Goal: Find specific page/section: Find specific page/section

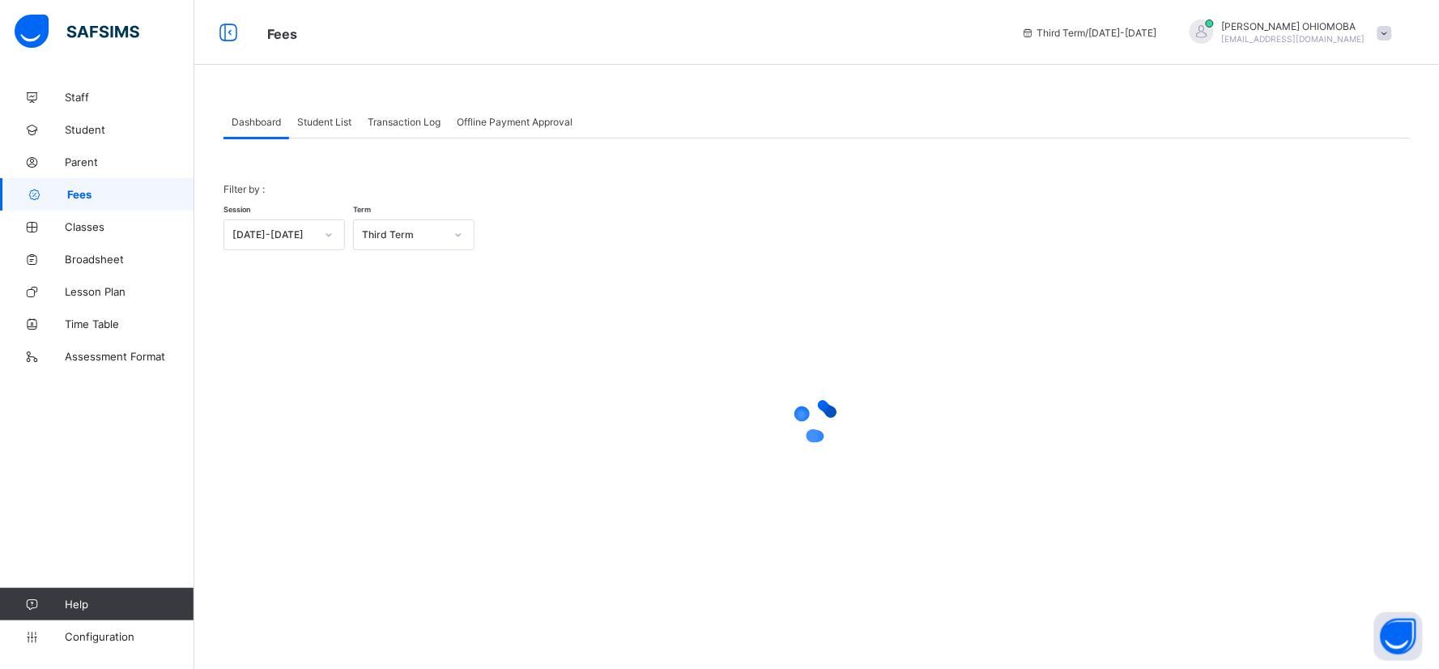
click at [333, 123] on span "Student List" at bounding box center [324, 122] width 54 height 12
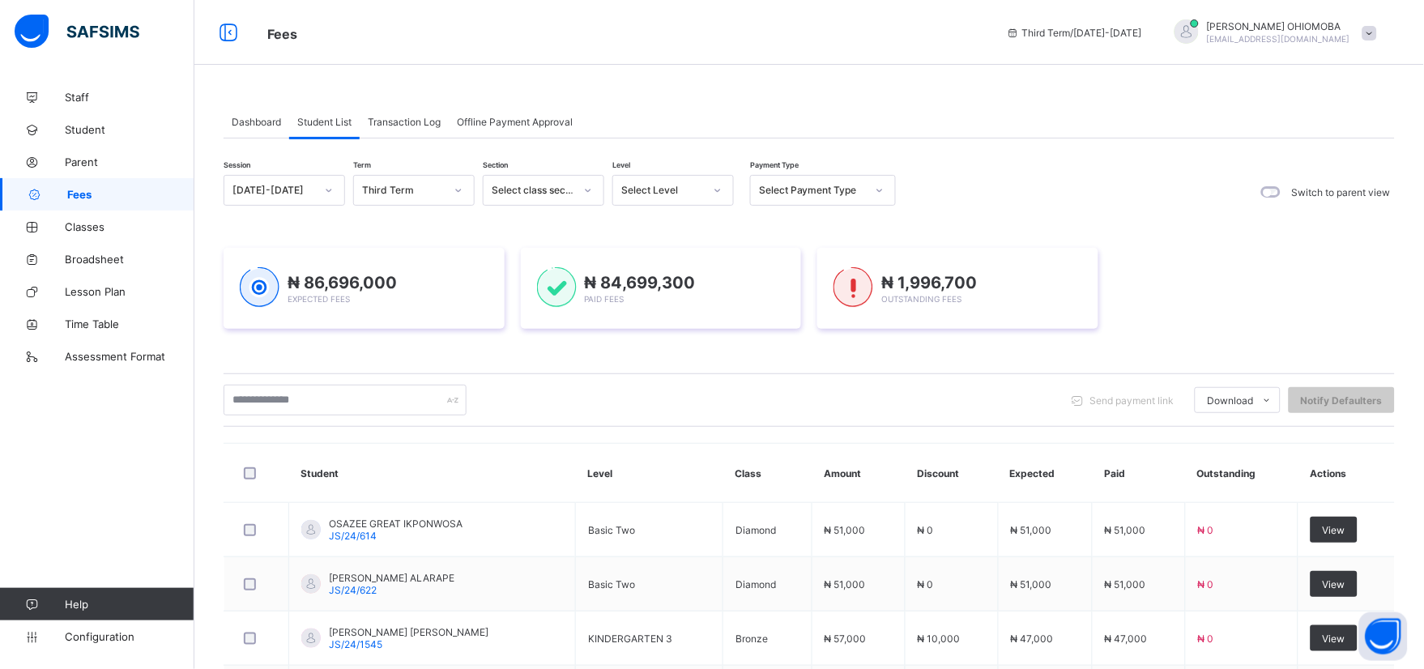
click at [455, 192] on icon at bounding box center [459, 190] width 10 height 16
click at [459, 191] on icon at bounding box center [459, 190] width 10 height 16
click at [588, 192] on icon at bounding box center [588, 190] width 10 height 16
click at [451, 260] on div "₦ 86,696,000 Expected Fees" at bounding box center [364, 288] width 281 height 81
click at [457, 190] on icon at bounding box center [459, 190] width 6 height 3
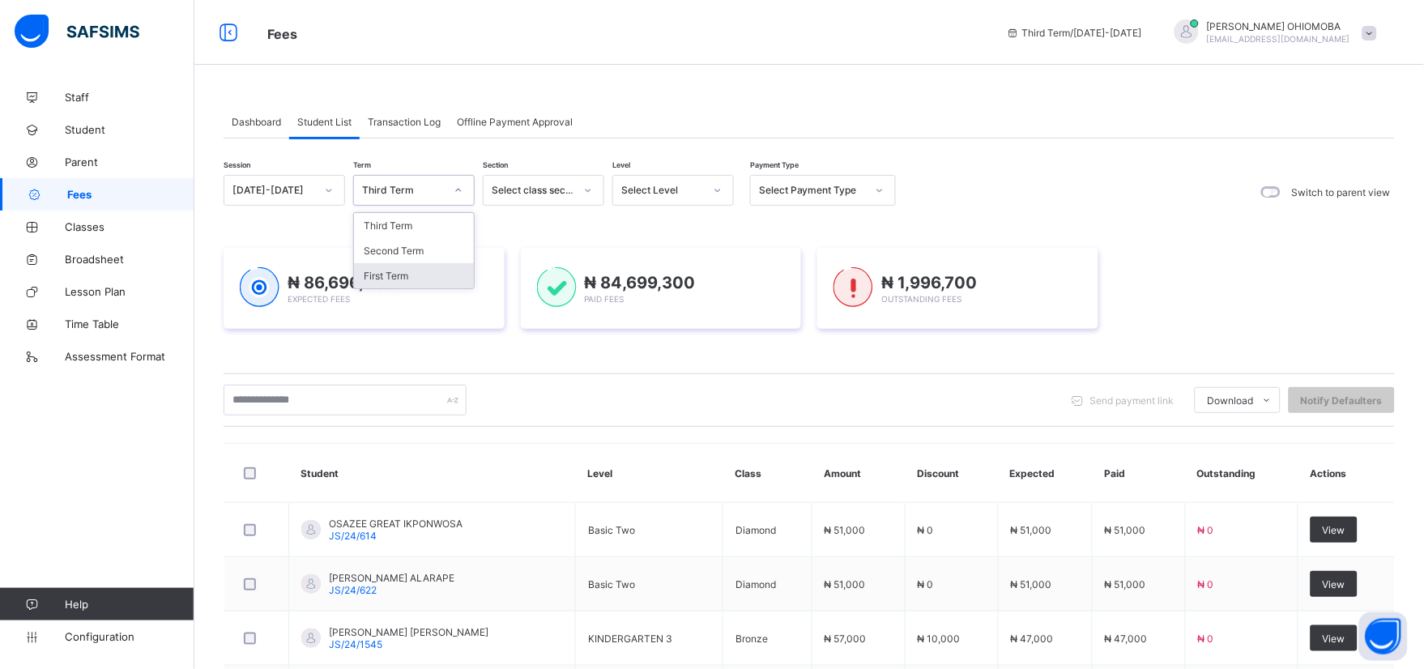
click at [389, 274] on div "First Term" at bounding box center [414, 275] width 120 height 25
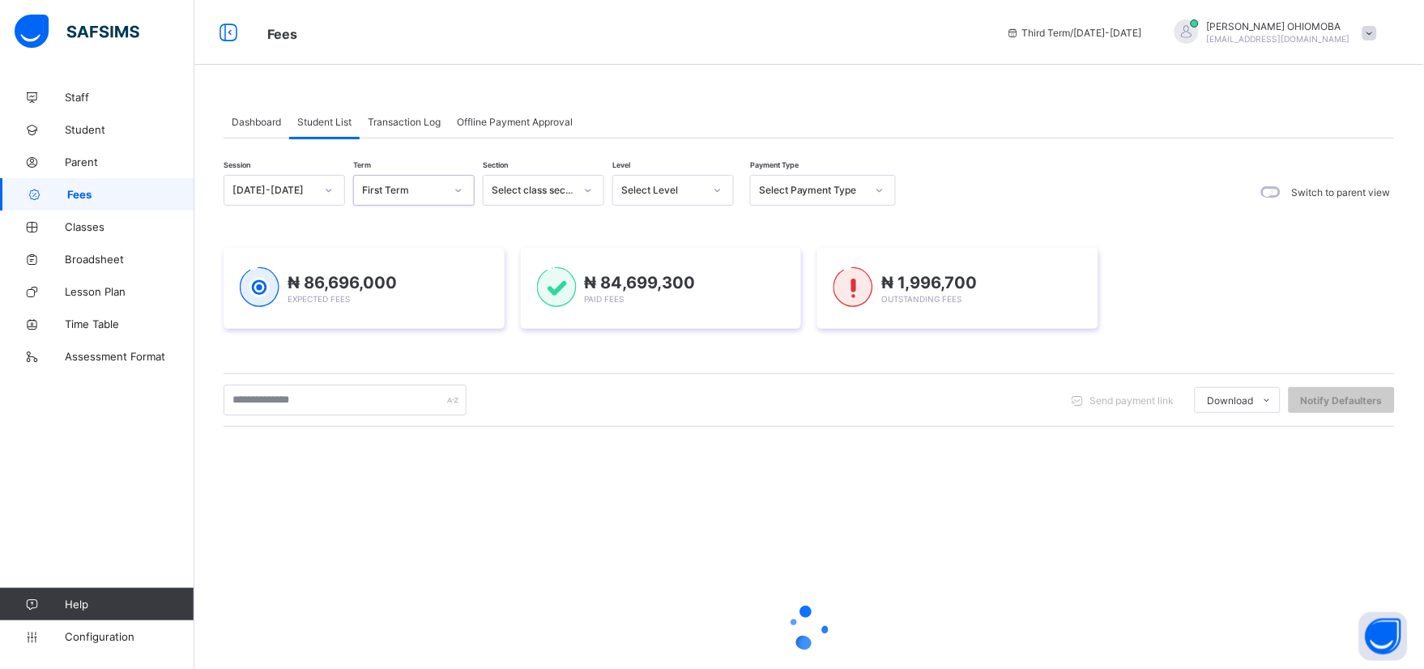
click at [326, 190] on icon at bounding box center [329, 190] width 10 height 16
click at [327, 190] on icon at bounding box center [329, 190] width 6 height 3
click at [458, 190] on icon at bounding box center [459, 190] width 10 height 16
click at [381, 233] on div "₦ 0 Expected Fees ₦ 0 Paid Fees ₦ 0 Outstanding Fees" at bounding box center [809, 289] width 1171 height 130
click at [458, 185] on icon at bounding box center [459, 190] width 10 height 16
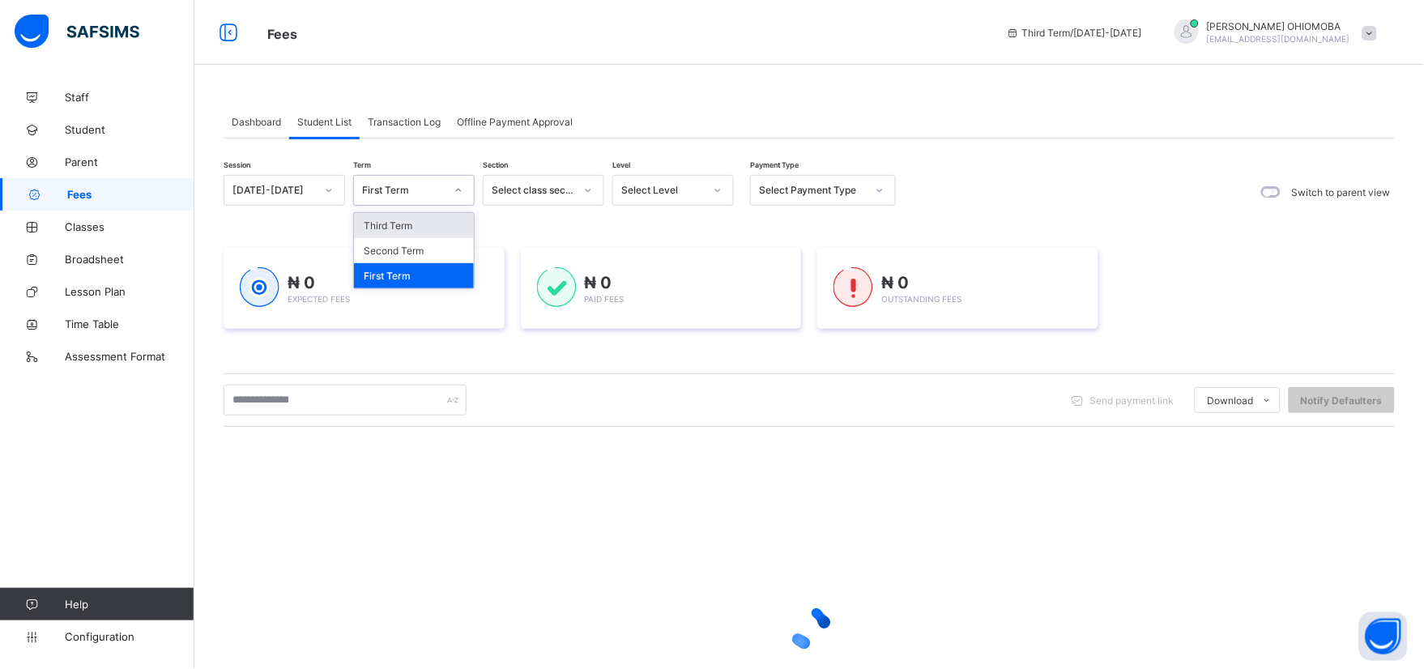
click at [408, 224] on div "Third Term" at bounding box center [414, 225] width 120 height 25
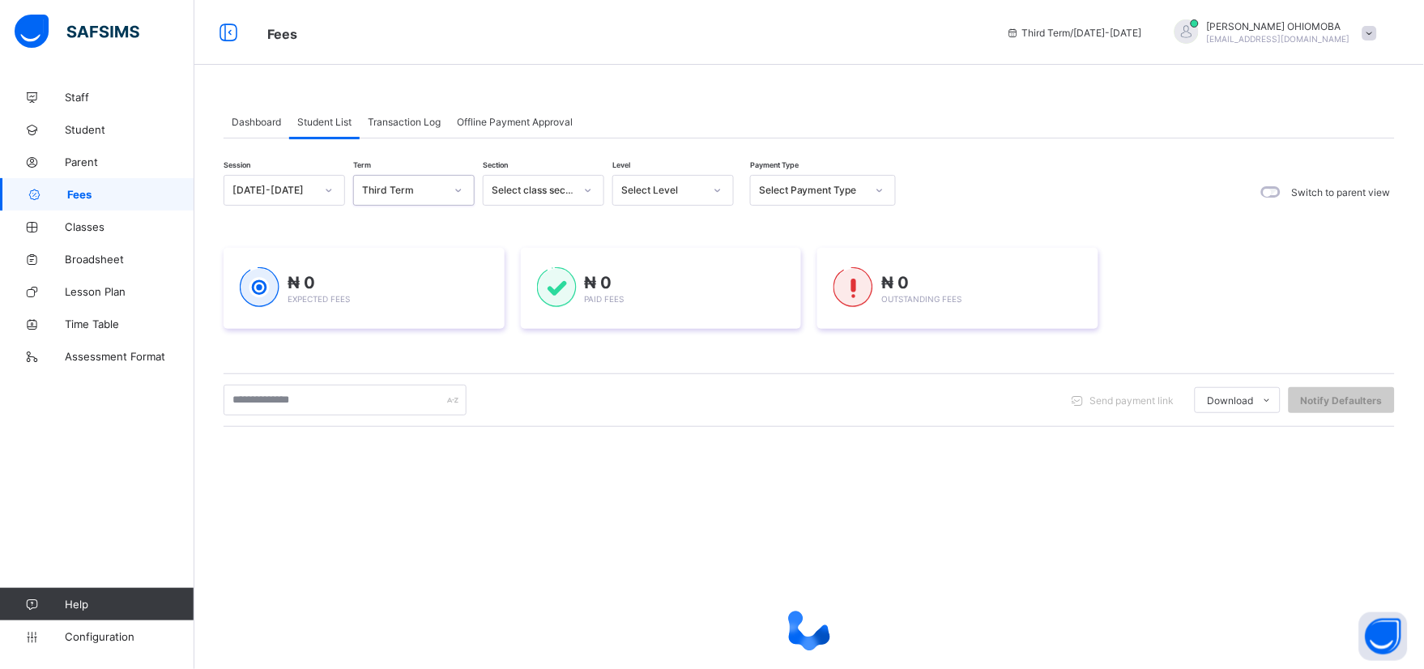
click at [1377, 31] on span at bounding box center [1369, 33] width 15 height 15
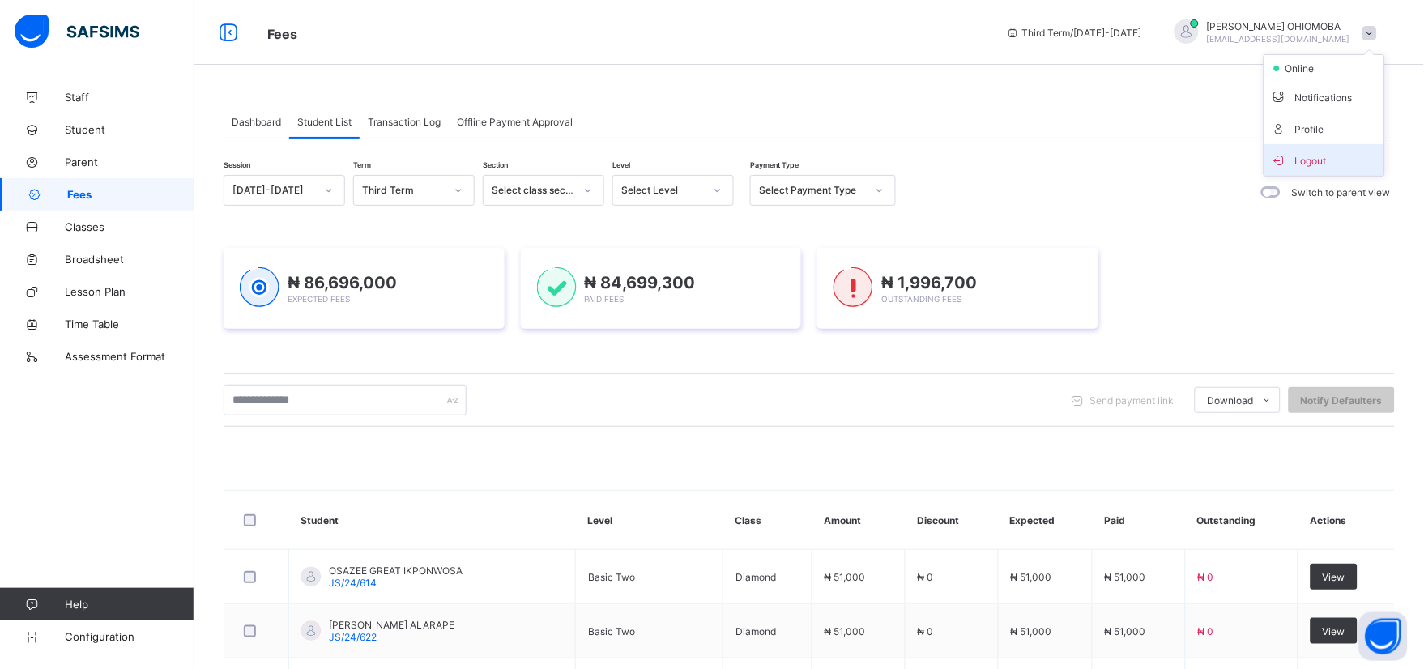
click at [1321, 162] on span "Logout" at bounding box center [1324, 160] width 107 height 19
